Goal: Task Accomplishment & Management: Complete application form

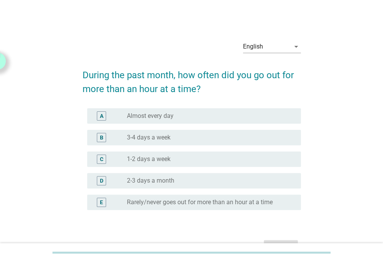
click at [169, 116] on label "Almost every day" at bounding box center [150, 116] width 47 height 8
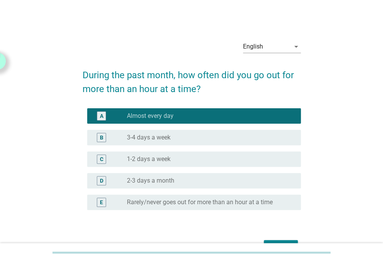
scroll to position [47, 0]
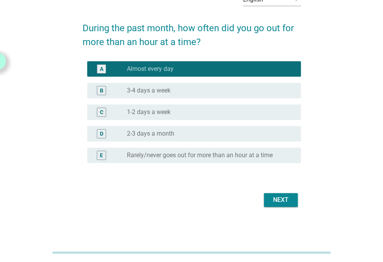
click at [272, 198] on div "Next" at bounding box center [281, 200] width 22 height 9
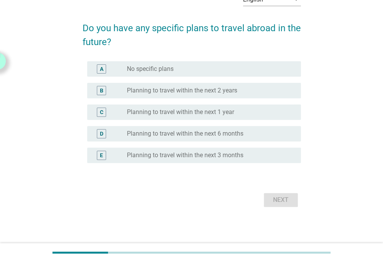
scroll to position [0, 0]
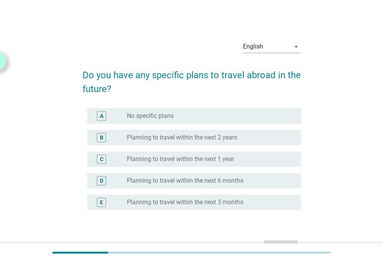
click at [191, 117] on div "radio_button_unchecked No specific plans" at bounding box center [208, 116] width 162 height 8
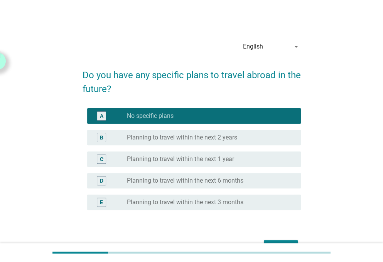
scroll to position [47, 0]
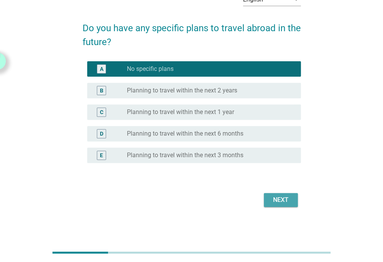
click at [275, 196] on div "Next" at bounding box center [281, 200] width 22 height 9
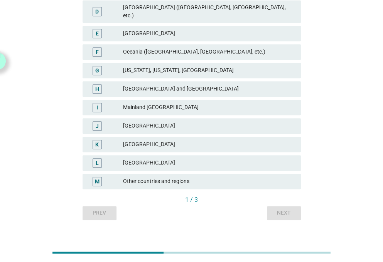
scroll to position [180, 0]
click at [169, 179] on div "Other countries and regions" at bounding box center [209, 181] width 172 height 9
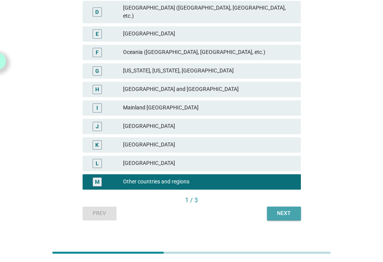
click at [292, 209] on div "Next" at bounding box center [284, 213] width 22 height 8
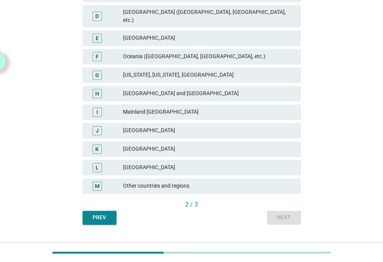
scroll to position [176, 0]
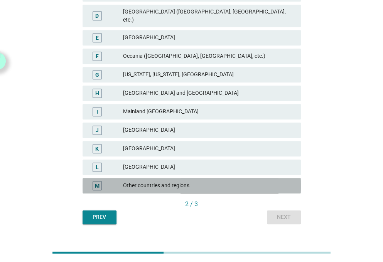
click at [158, 181] on div "Other countries and regions" at bounding box center [209, 185] width 172 height 9
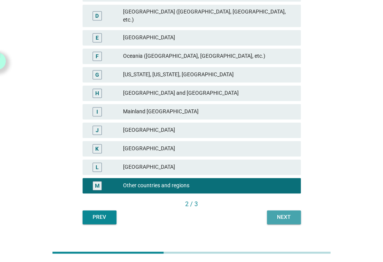
click at [292, 213] on div "Next" at bounding box center [284, 217] width 22 height 8
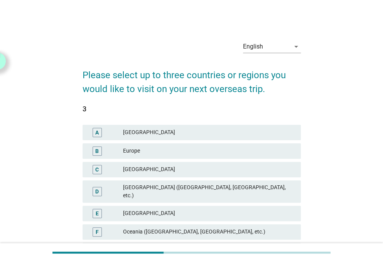
click at [164, 153] on div "Europe" at bounding box center [209, 151] width 172 height 9
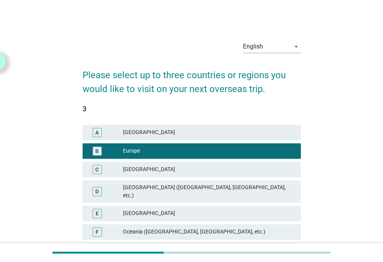
scroll to position [184, 0]
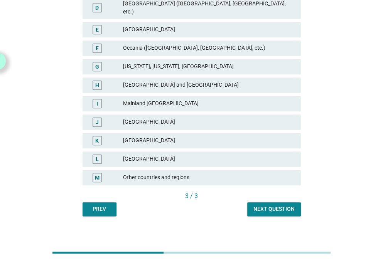
click at [286, 203] on button "Next question" at bounding box center [274, 210] width 54 height 14
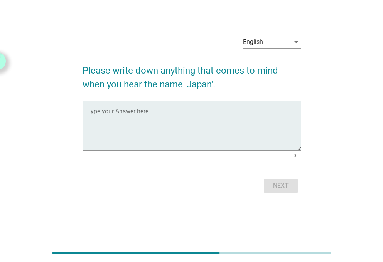
scroll to position [0, 0]
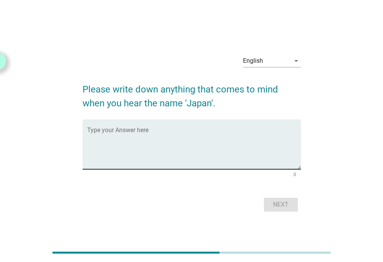
click at [212, 149] on textarea "Type your Answer here" at bounding box center [194, 149] width 214 height 41
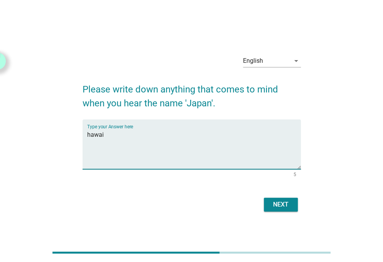
type textarea "hawai"
click at [280, 206] on div "Next" at bounding box center [281, 204] width 22 height 9
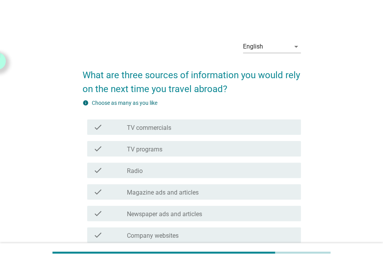
scroll to position [265, 0]
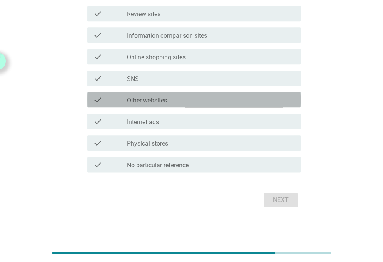
click at [186, 100] on div "check_box_outline_blank Other websites" at bounding box center [211, 99] width 168 height 9
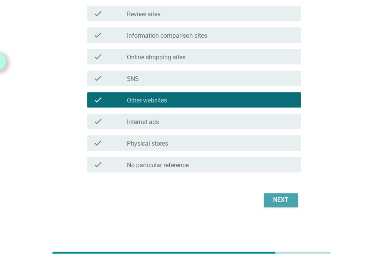
click at [286, 202] on div "Next" at bounding box center [281, 200] width 22 height 9
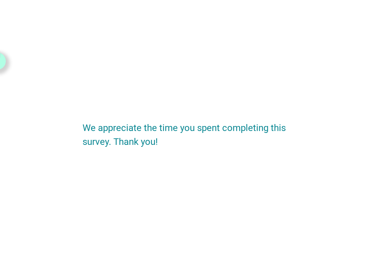
scroll to position [0, 0]
